Goal: Task Accomplishment & Management: Complete application form

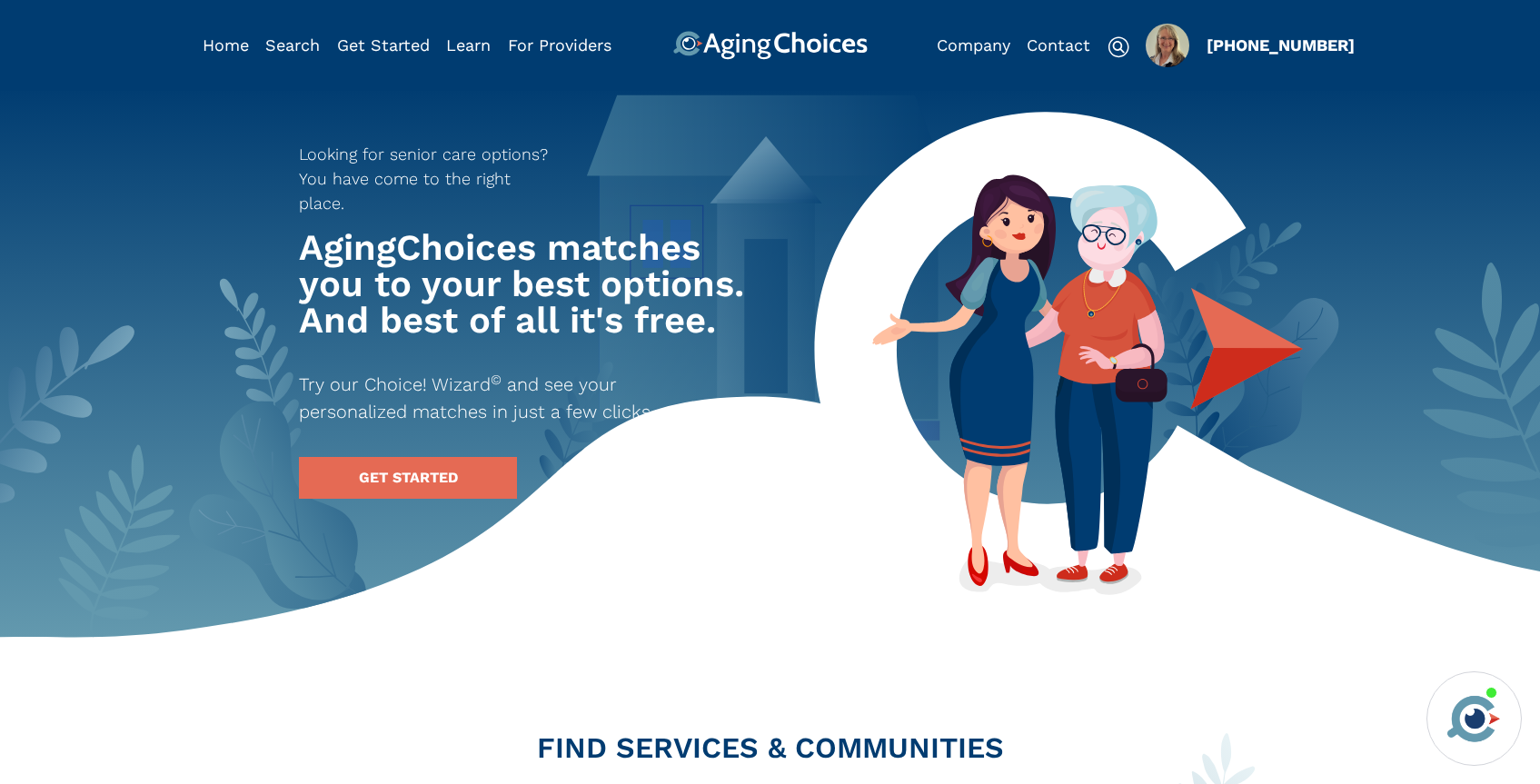
click at [1168, 49] on img "Popover trigger" at bounding box center [1167, 46] width 44 height 44
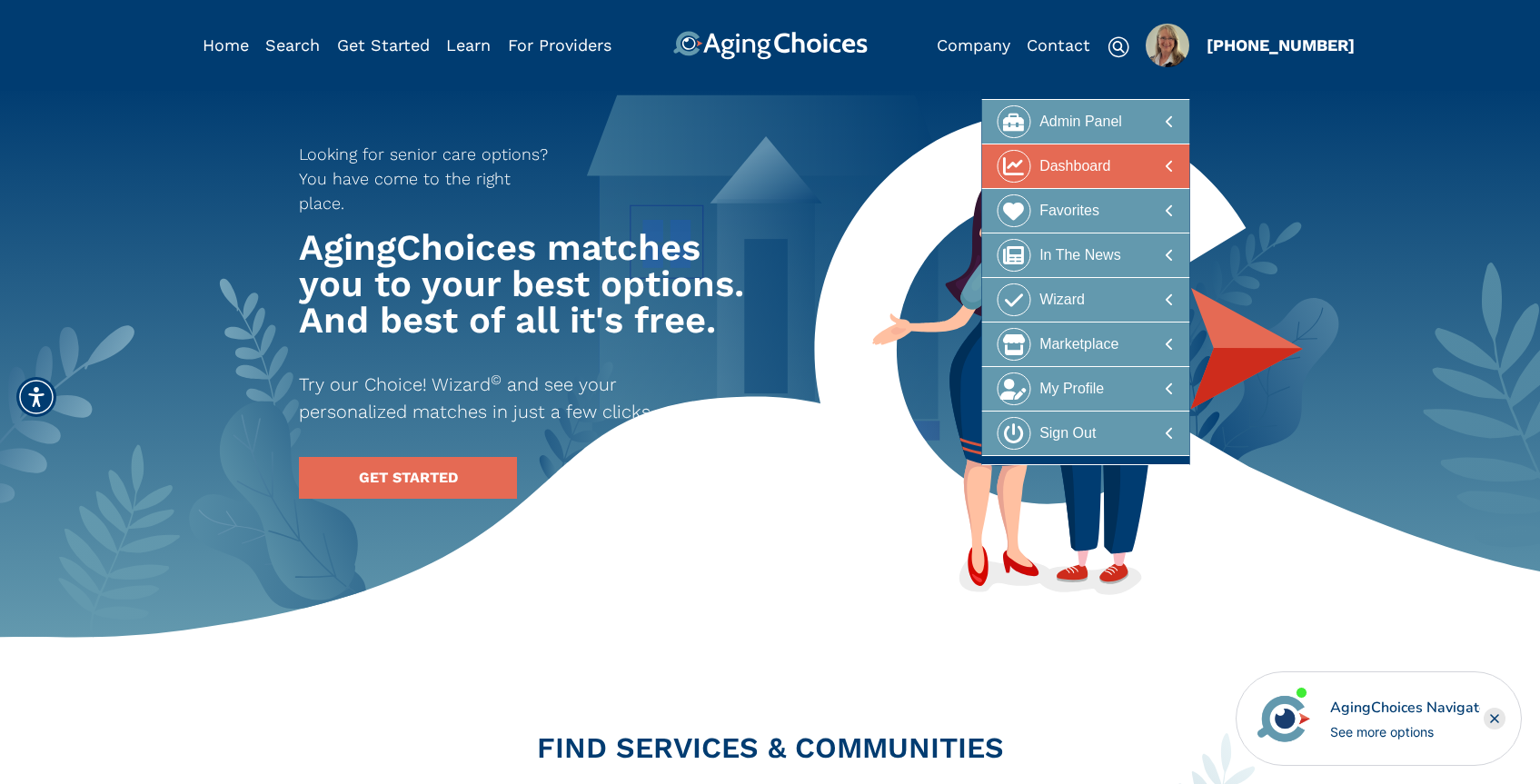
click at [1121, 164] on div at bounding box center [1085, 166] width 177 height 33
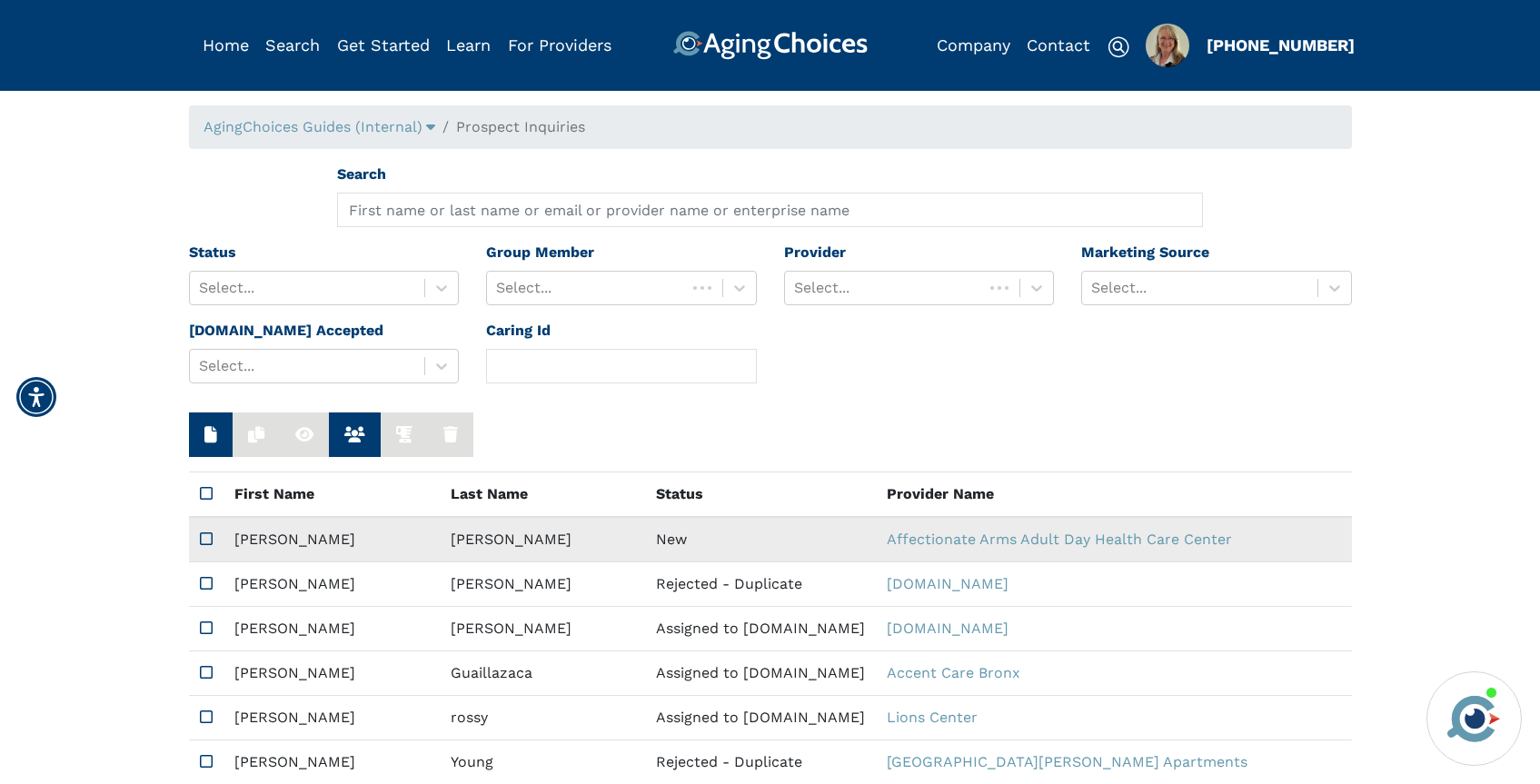
click at [645, 530] on td "New" at bounding box center [760, 539] width 231 height 46
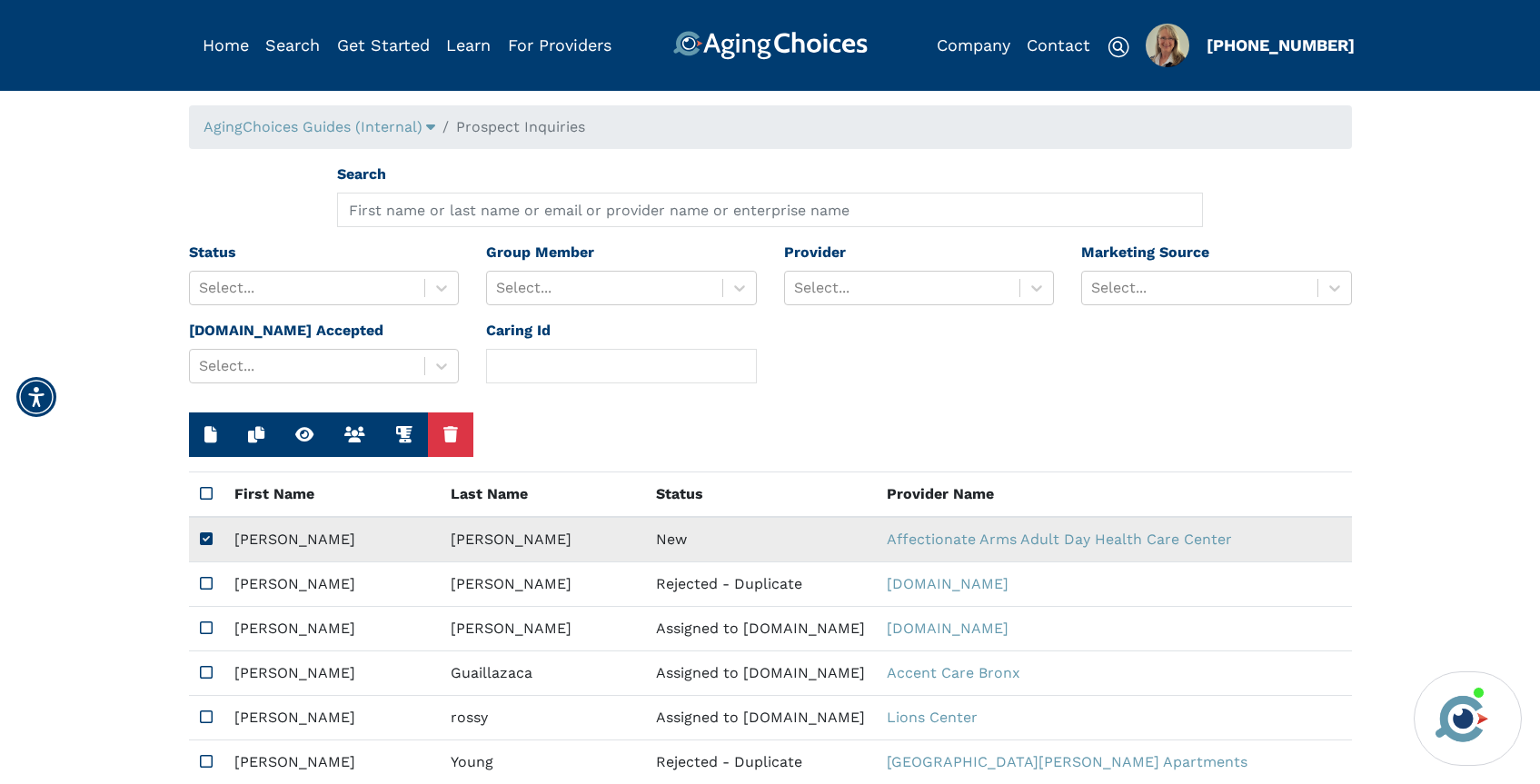
click at [645, 530] on td "New" at bounding box center [760, 539] width 231 height 46
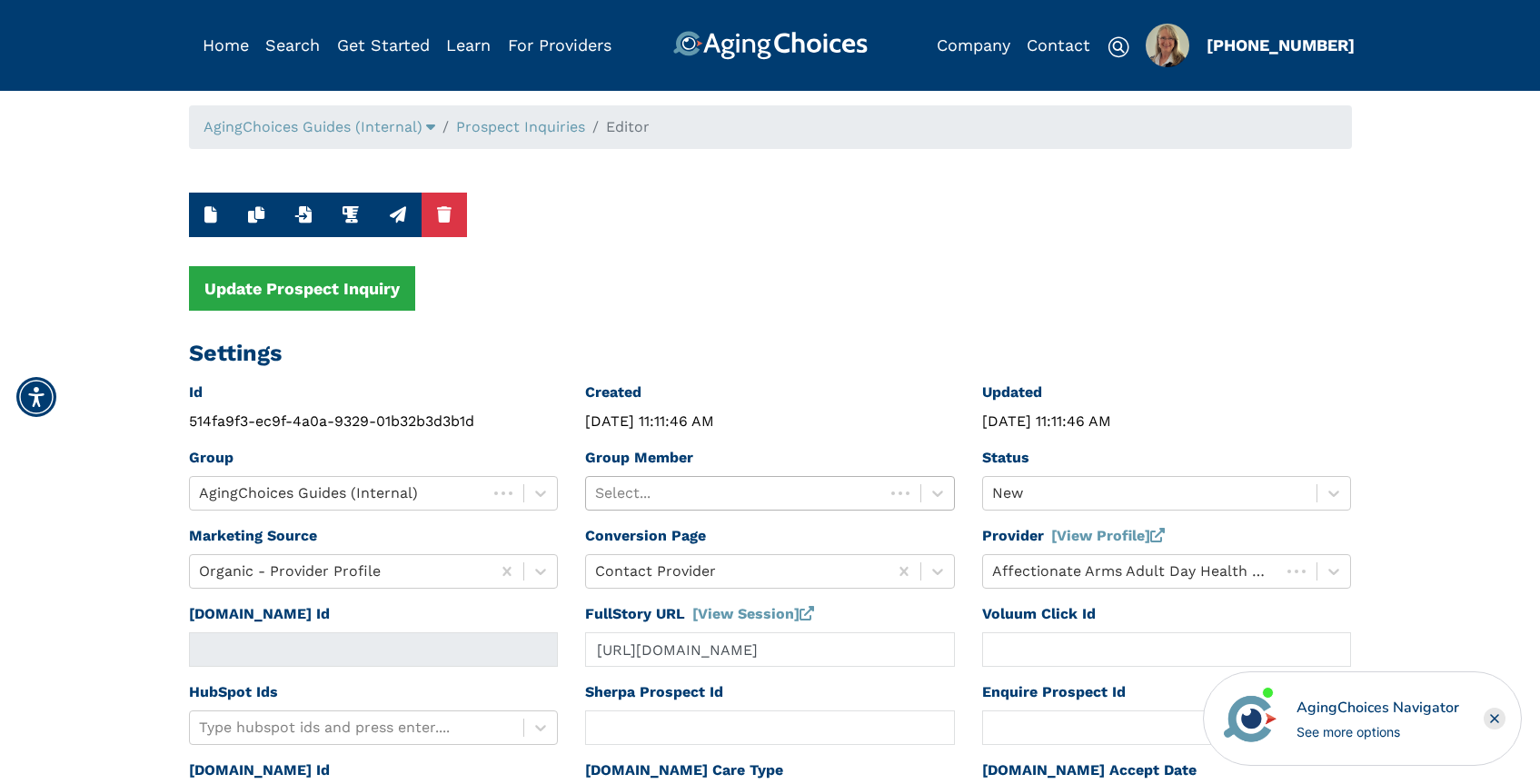
click at [675, 486] on div at bounding box center [735, 493] width 280 height 26
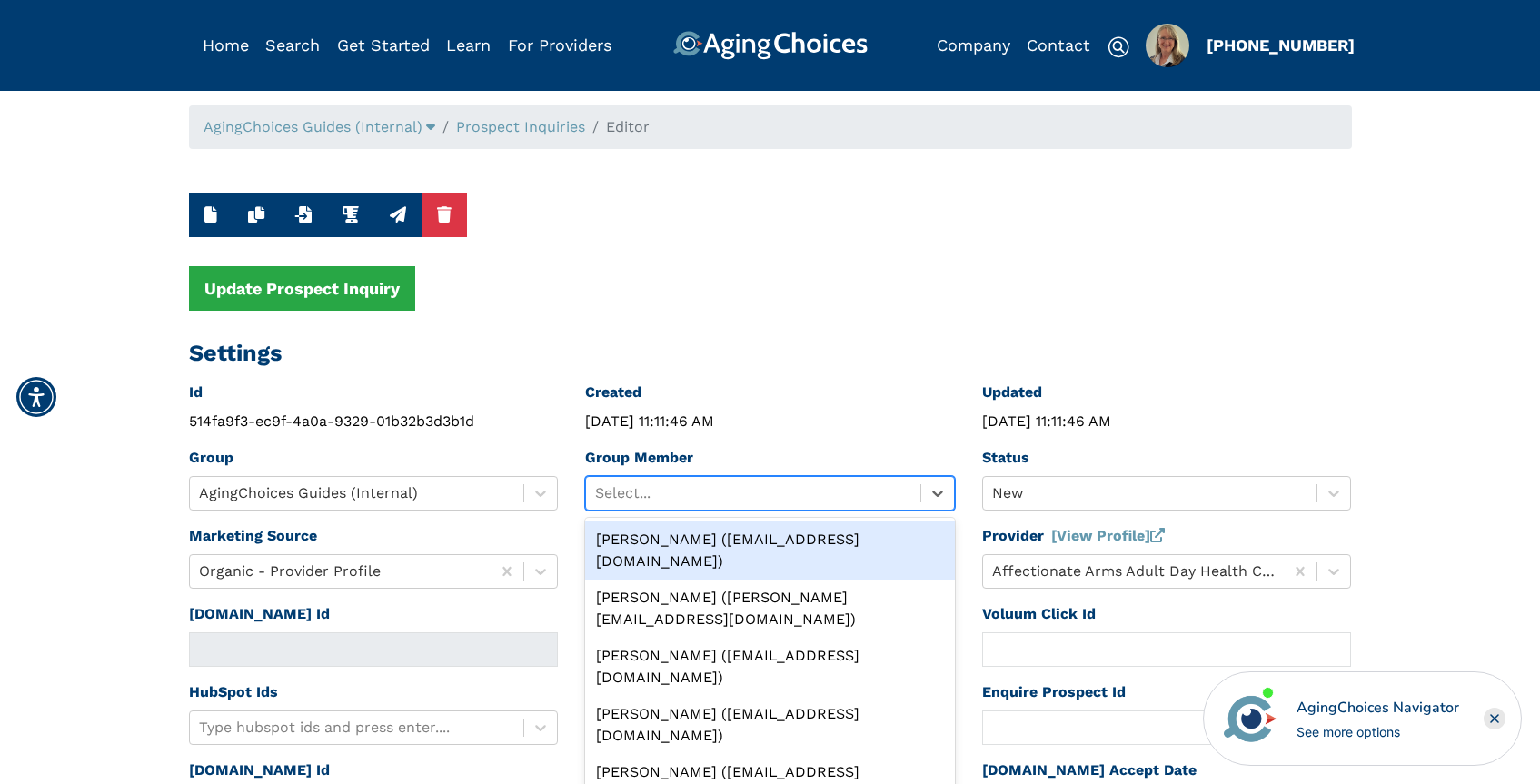
click at [745, 539] on div "[PERSON_NAME] ([EMAIL_ADDRESS][DOMAIN_NAME])" at bounding box center [769, 550] width 369 height 58
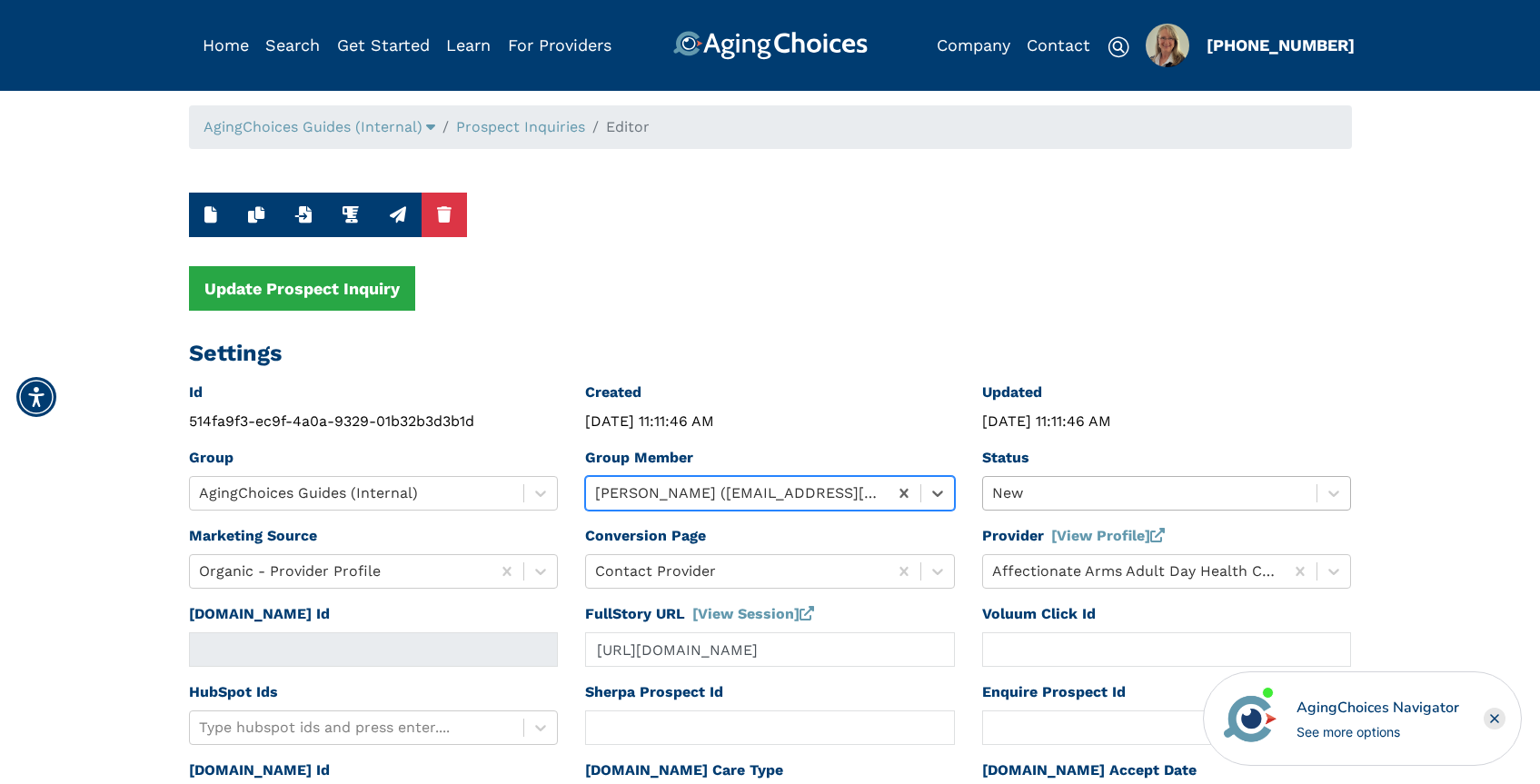
click at [1044, 488] on div at bounding box center [1150, 493] width 316 height 26
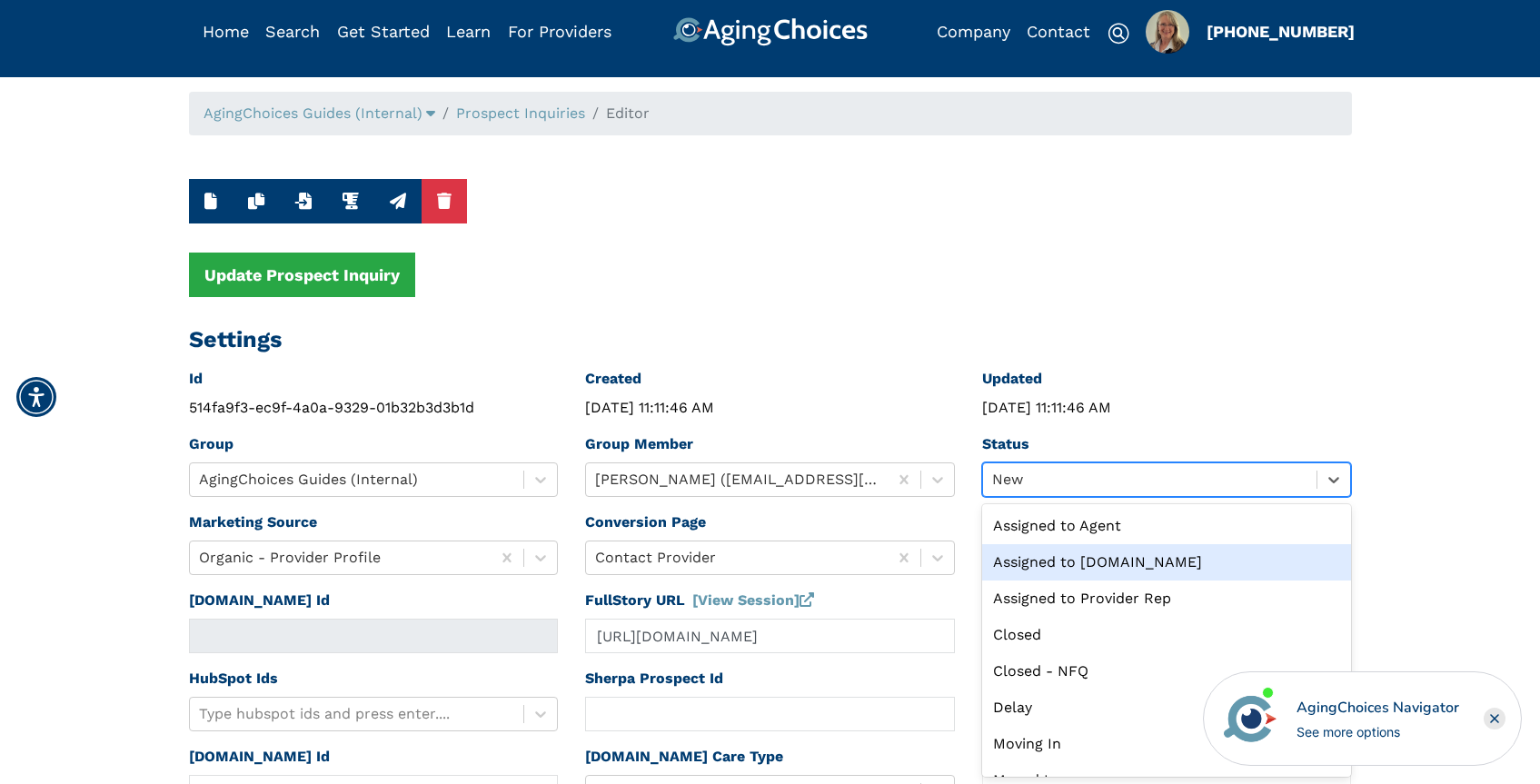
click at [1080, 559] on div "Assigned to [DOMAIN_NAME]" at bounding box center [1166, 562] width 369 height 36
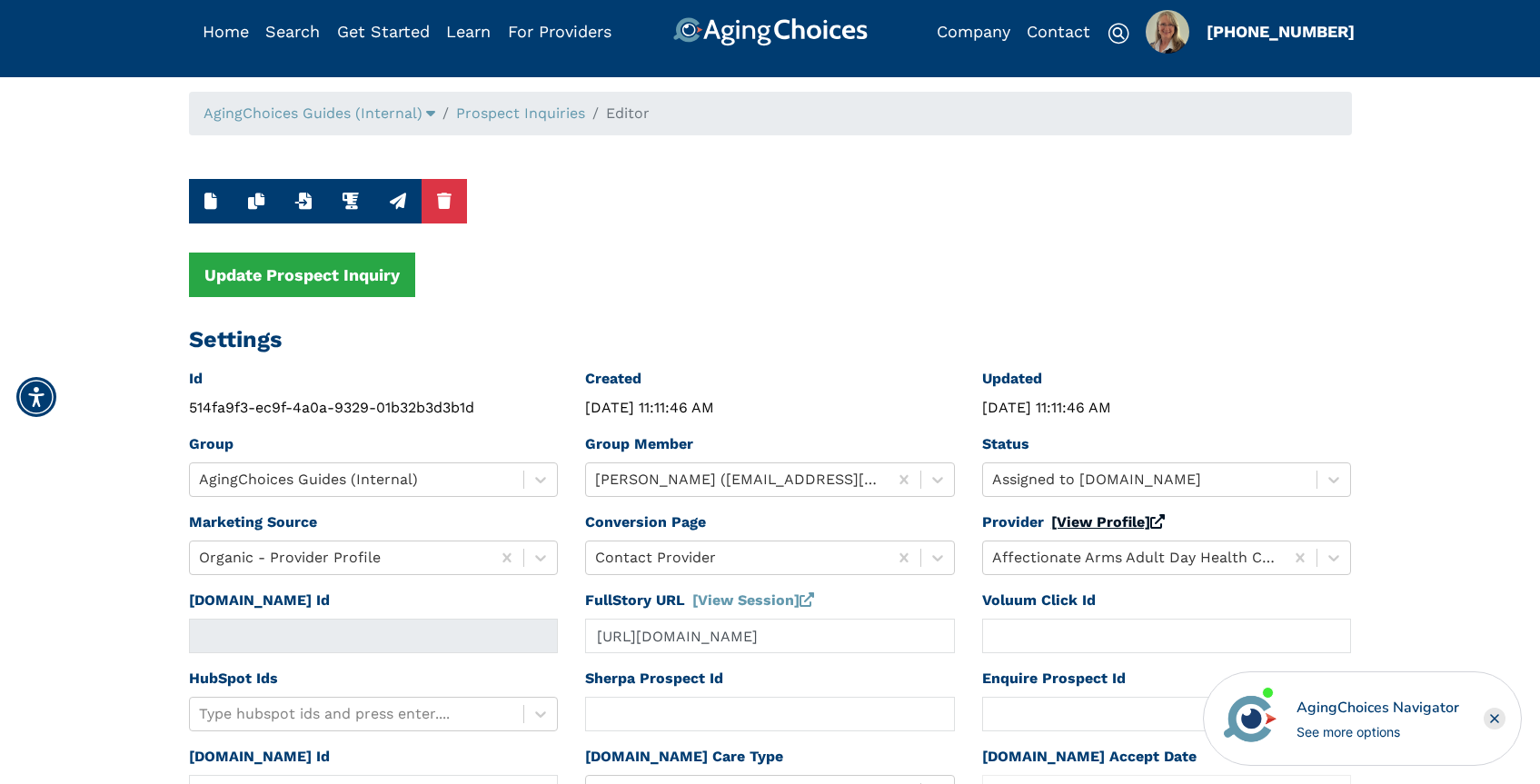
click at [1098, 524] on link "[View Profile]" at bounding box center [1108, 522] width 114 height 17
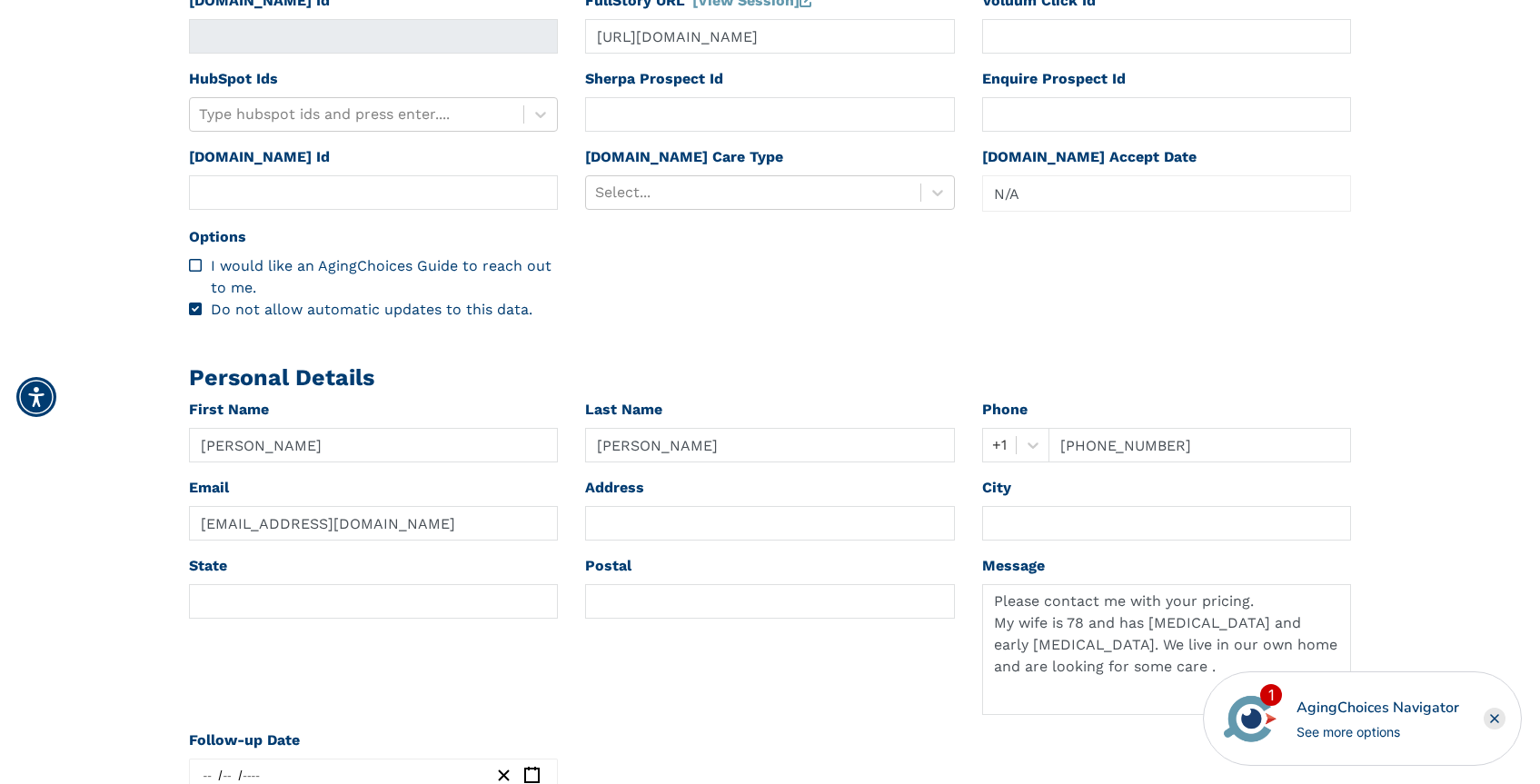
scroll to position [613, 0]
click at [648, 603] on input "text" at bounding box center [769, 601] width 369 height 34
paste input "77904"
type input "77904"
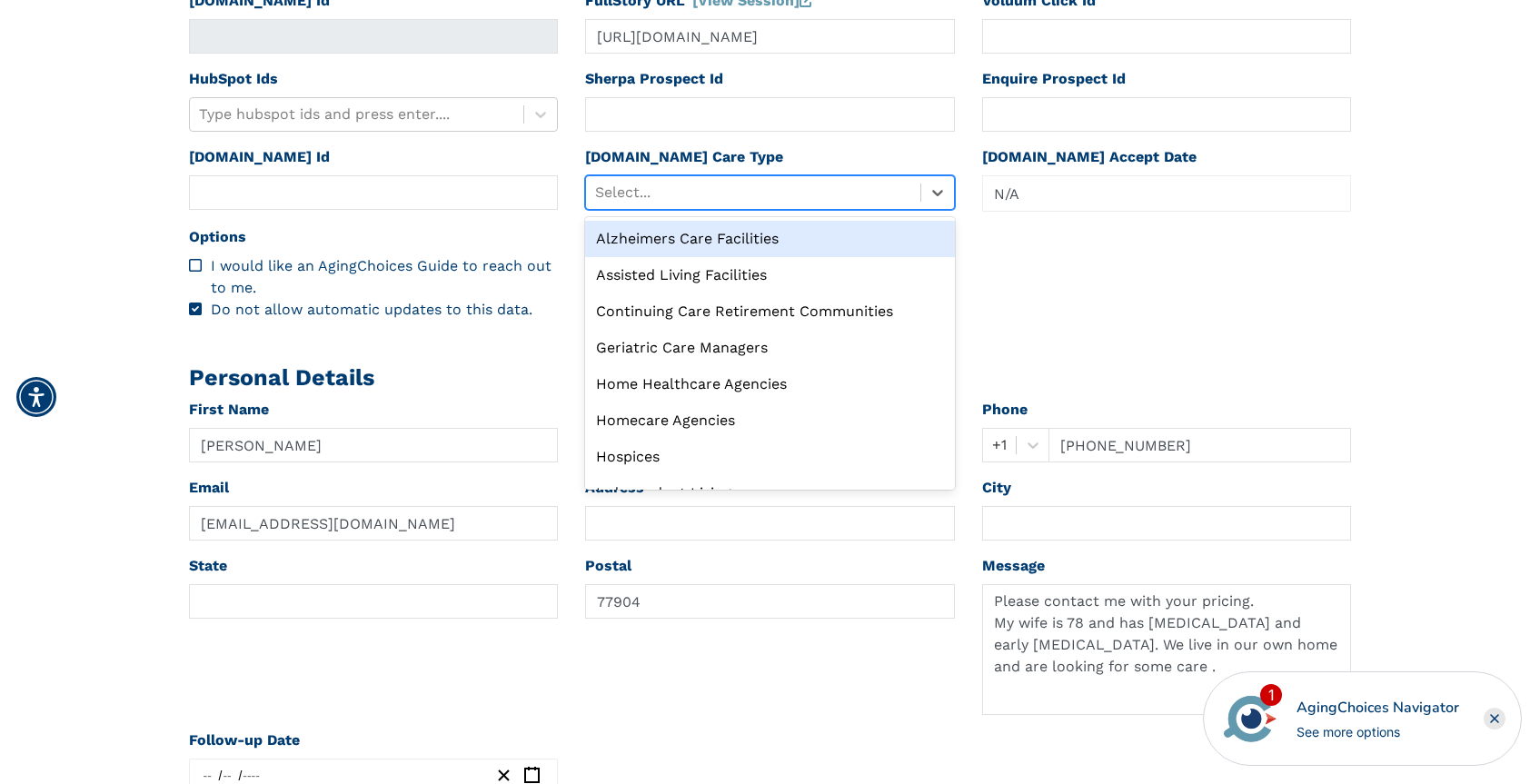
click at [685, 197] on div at bounding box center [753, 192] width 316 height 26
click at [666, 240] on div "Alzheimers Care Facilities" at bounding box center [769, 238] width 369 height 36
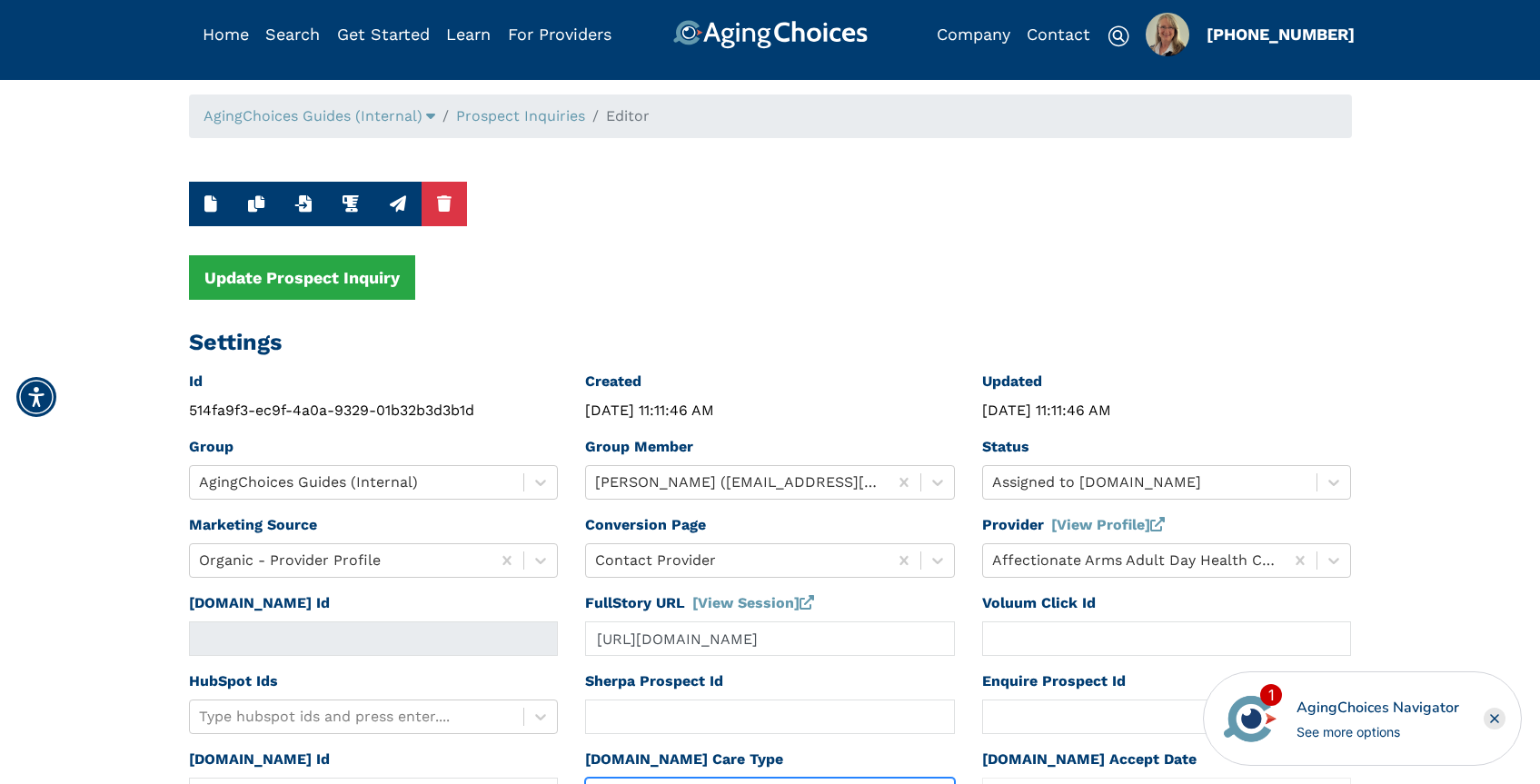
scroll to position [0, 0]
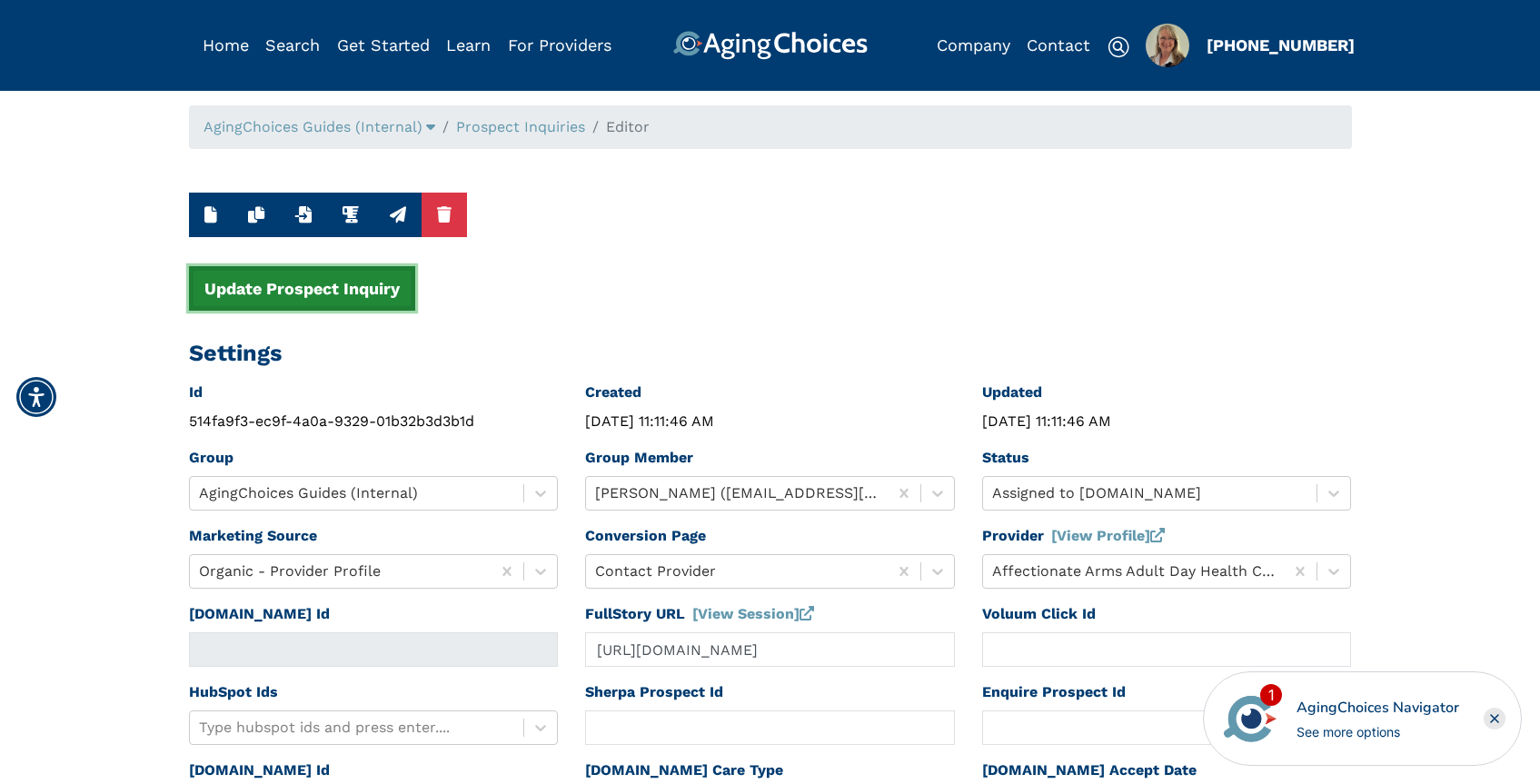
click at [366, 296] on button "Update Prospect Inquiry" at bounding box center [302, 288] width 226 height 45
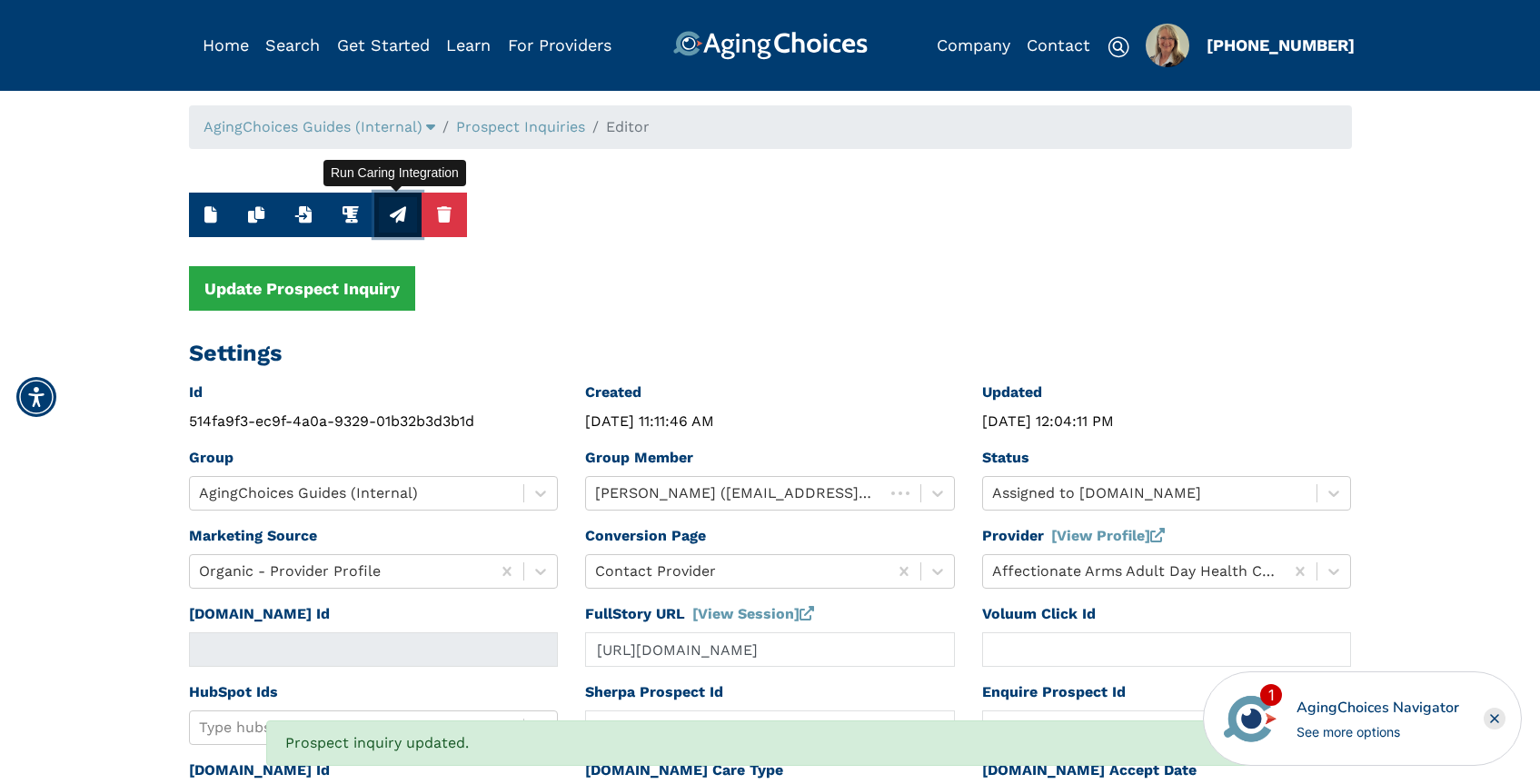
click at [395, 220] on icon "button" at bounding box center [397, 214] width 16 height 16
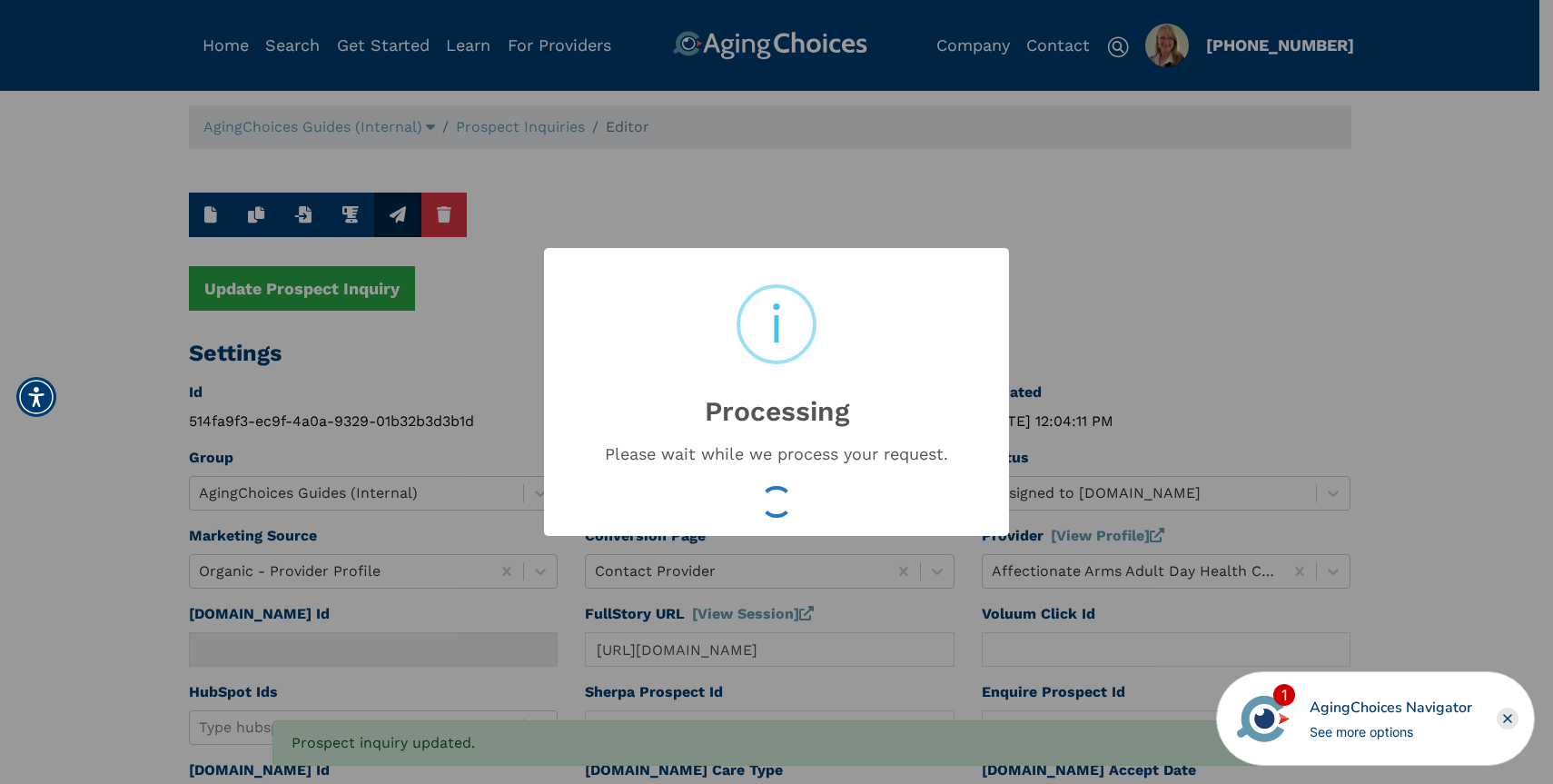
type input "16634296"
type input "[DATE] 12:04:12 PM"
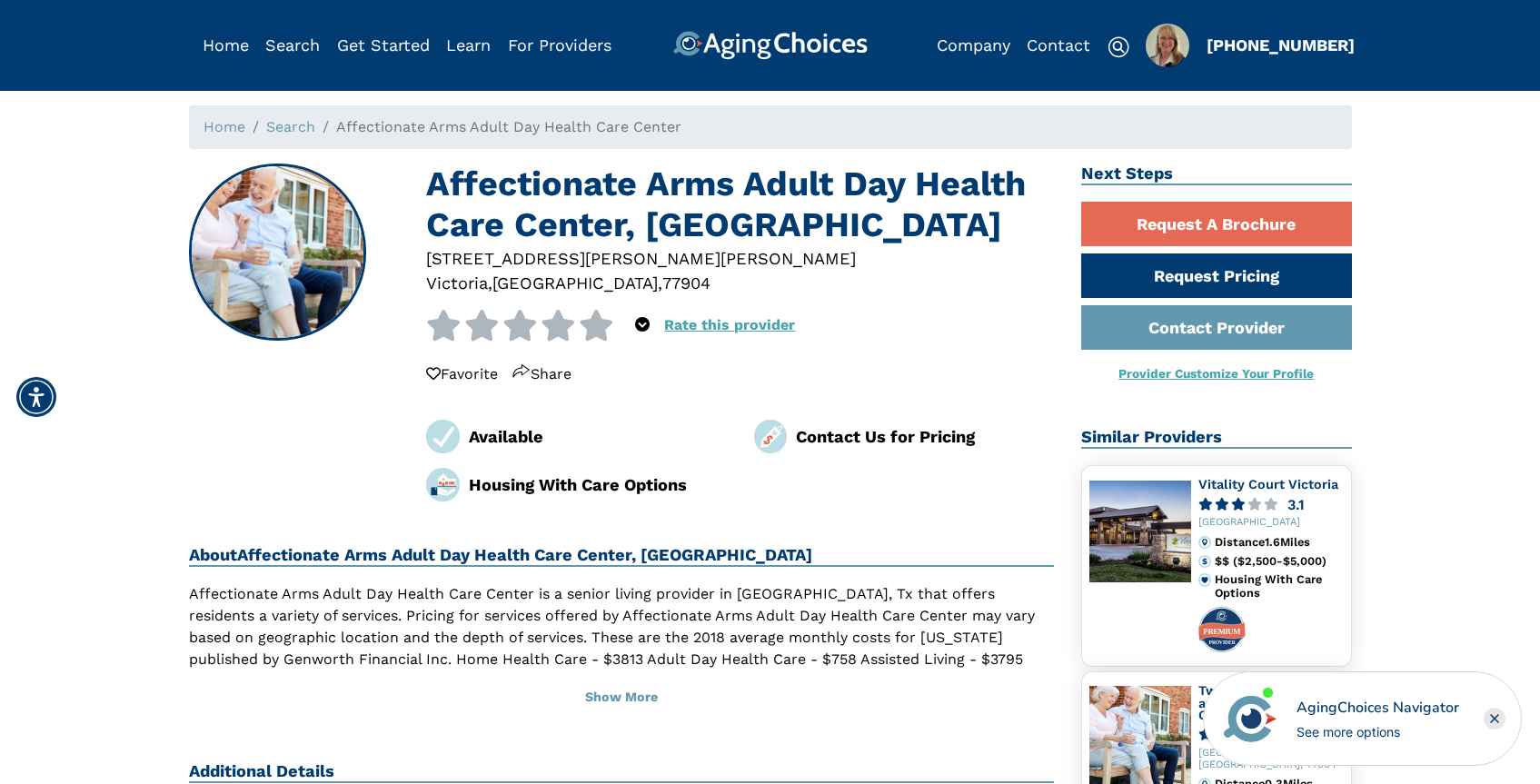
click at [662, 282] on div "77904" at bounding box center [685, 283] width 48 height 25
copy div "77904"
